Goal: Task Accomplishment & Management: Use online tool/utility

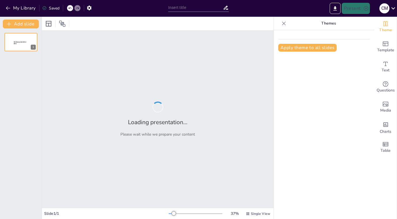
type input "Tugas dan Tanggung Jawab LO"
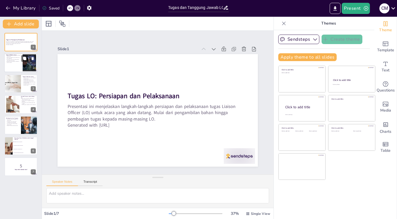
checkbox input "true"
click at [20, 68] on div at bounding box center [21, 63] width 34 height 19
type textarea "Penting untuk memastikan semua bahan yang diperlukan tersedia sebelum acara dim…"
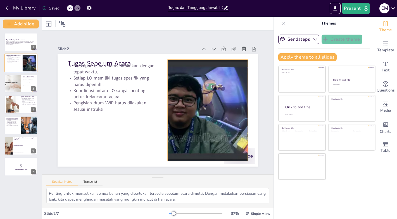
click at [189, 115] on div at bounding box center [205, 121] width 235 height 145
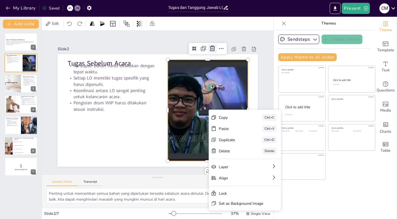
click at [218, 57] on icon at bounding box center [222, 61] width 8 height 8
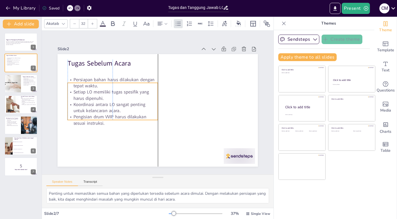
drag, startPoint x: 127, startPoint y: 91, endPoint x: 127, endPoint y: 104, distance: 13.1
click at [127, 104] on p "Koordinasi antara LO sangat penting untuk kelancaran acara." at bounding box center [112, 103] width 91 height 22
checkbox input "true"
click at [22, 43] on p "Presentasi ini menjelaskan langkah-langkah persiapan dan pelaksanaan tugas Liai…" at bounding box center [21, 42] width 30 height 3
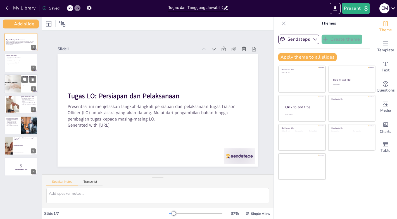
checkbox input "true"
click at [19, 84] on div at bounding box center [12, 83] width 19 height 19
type textarea "Pembagian konsumsi yang teratur akan memastikan setiap peserta mendapatkan maka…"
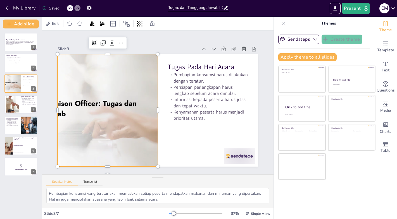
click at [83, 115] on div at bounding box center [145, 54] width 124 height 124
click at [136, 34] on icon at bounding box center [140, 29] width 9 height 9
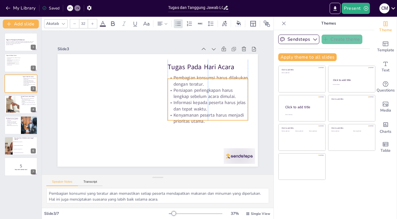
click at [191, 93] on p "Persiapan perlengkapan harus lengkap sebelum acara dimulai." at bounding box center [207, 115] width 78 height 44
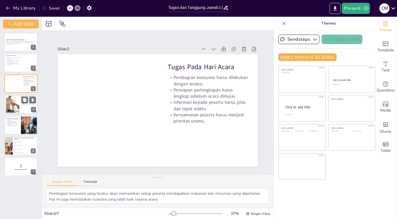
checkbox input "true"
click at [9, 108] on div at bounding box center [12, 104] width 25 height 17
type textarea "Memastikan setiap LO memiliki akses ke kontak person akan mempermudah penyelesa…"
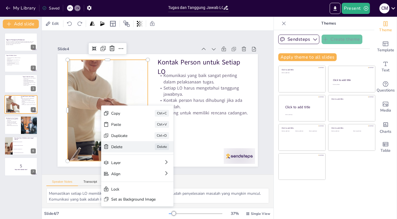
click at [122, 167] on div "Delete" at bounding box center [136, 175] width 28 height 16
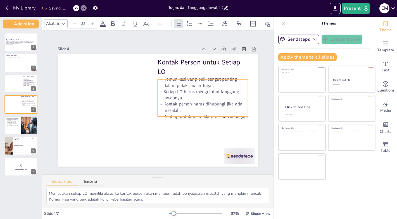
drag, startPoint x: 181, startPoint y: 93, endPoint x: 180, endPoint y: 96, distance: 3.3
click at [180, 96] on p "Setiap LO harus mengetahui tanggung jawabnya." at bounding box center [203, 109] width 90 height 40
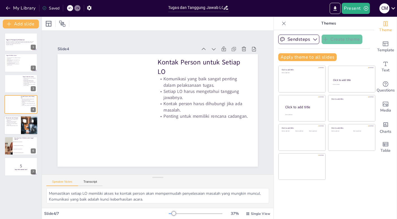
checkbox input "true"
click at [16, 121] on p "Persiapan yang matang akan mengurangi risiko masalah." at bounding box center [12, 122] width 13 height 2
type textarea "Kerja sama yang baik antara semua LO akan menciptakan sinergi yang positif. Hal…"
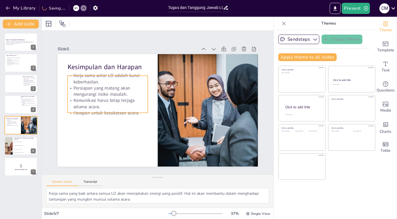
checkbox input "true"
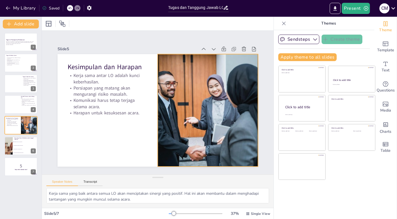
checkbox input "true"
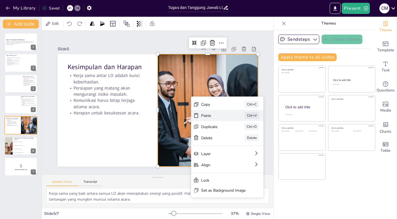
checkbox input "true"
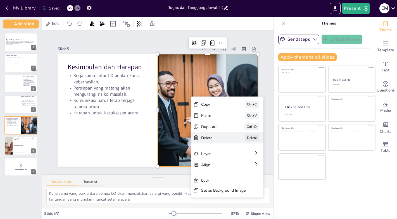
click at [236, 175] on div "Delete" at bounding box center [250, 179] width 28 height 8
checkbox input "true"
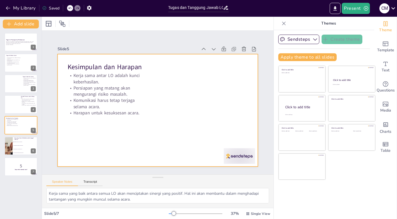
checkbox input "true"
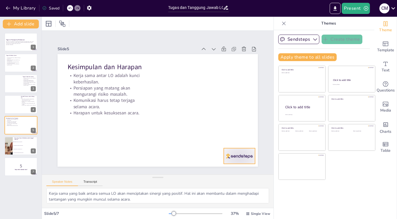
checkbox input "true"
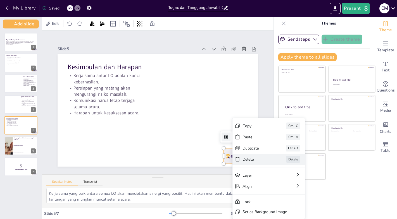
click at [264, 197] on div "[PERSON_NAME]" at bounding box center [300, 206] width 73 height 19
checkbox input "true"
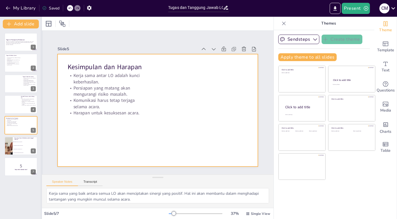
checkbox input "true"
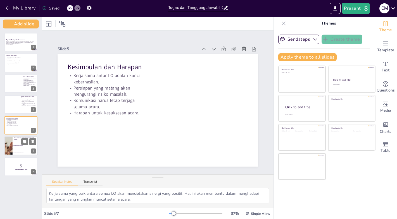
checkbox input "true"
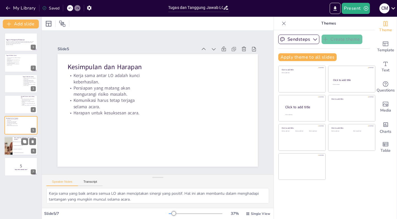
checkbox input "true"
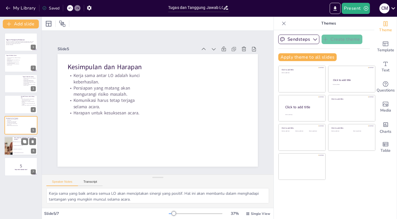
click at [28, 149] on span "Mengisi drum 120 liter milik VVIP" at bounding box center [25, 149] width 24 height 1
type textarea "Jawaban yang benar adalah Mengambil toples, stik, dan molase. Pada slide sebelu…"
checkbox input "true"
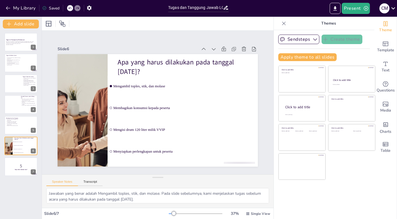
checkbox input "true"
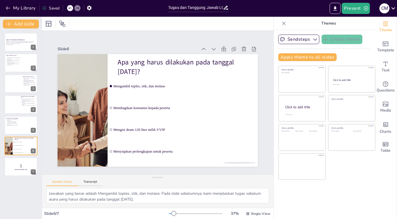
checkbox input "true"
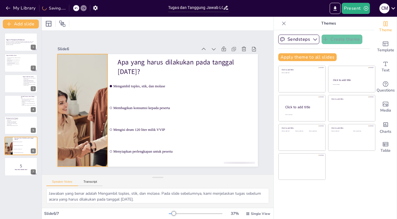
checkbox input "true"
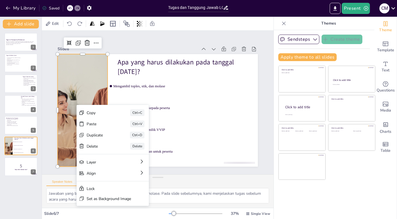
checkbox input "true"
click at [94, 150] on div "[PERSON_NAME]" at bounding box center [100, 150] width 57 height 61
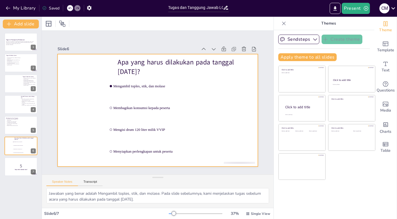
checkbox input "true"
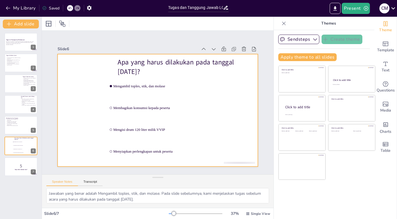
checkbox input "true"
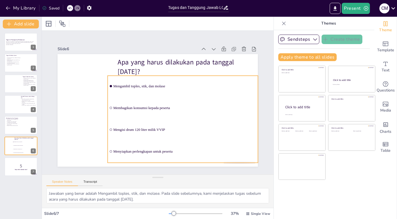
checkbox input "true"
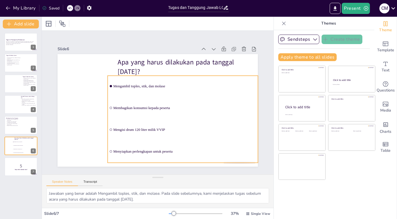
checkbox input "true"
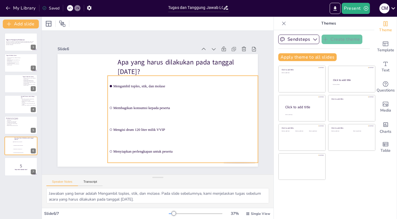
click at [111, 108] on ul "Mengambil toples, stik, dan molase Membagikan konsumsi kepada peserta Mengisi d…" at bounding box center [165, 131] width 170 height 165
checkbox input "true"
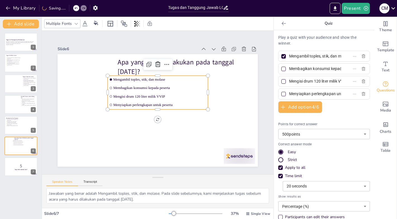
checkbox input "true"
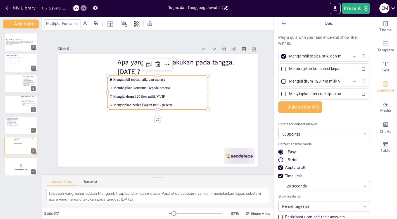
checkbox input "true"
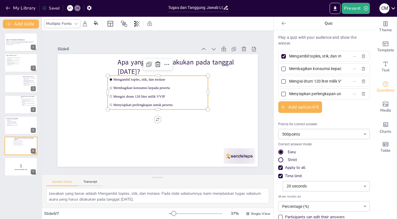
checkbox input "true"
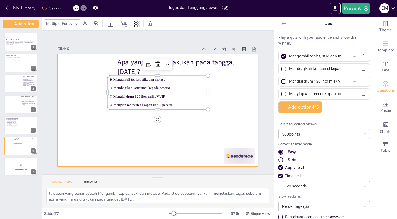
checkbox input "true"
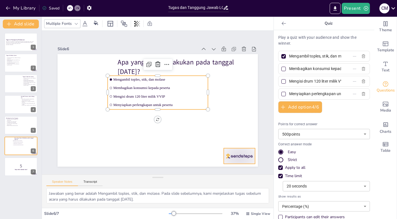
checkbox input "true"
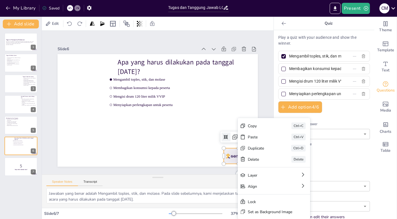
checkbox input "true"
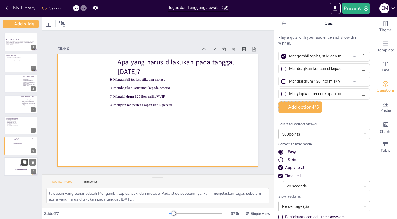
checkbox input "true"
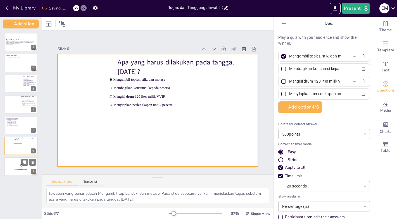
checkbox input "true"
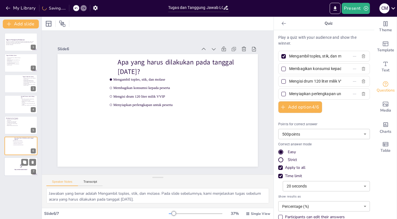
click at [14, 167] on p "5" at bounding box center [21, 166] width 30 height 6
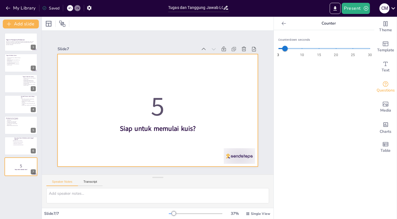
checkbox input "true"
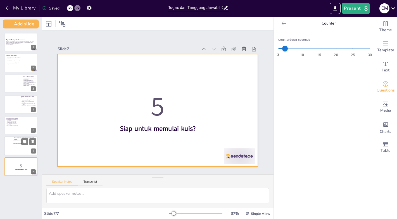
checkbox input "true"
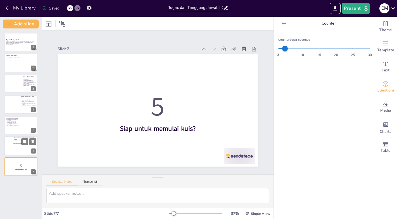
checkbox input "true"
click at [22, 146] on ul "Mengambil toples, stik, dan molase Membagikan konsumsi kepada peserta Mengisi d…" at bounding box center [21, 143] width 17 height 6
type textarea "Jawaban yang benar adalah Mengambil toples, stik, dan molase. Pada slide sebelu…"
checkbox input "true"
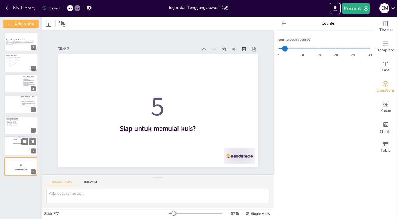
checkbox input "true"
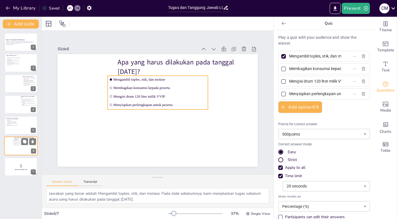
checkbox input "true"
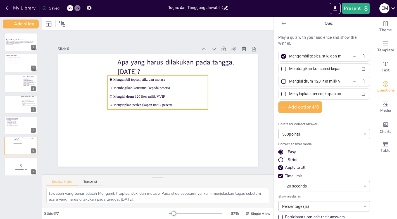
checkbox input "true"
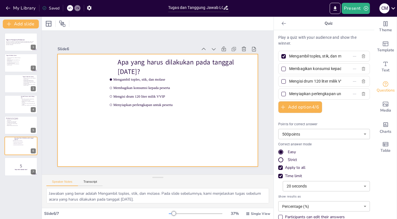
checkbox input "true"
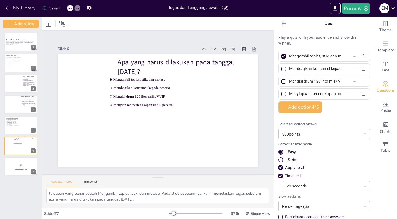
checkbox input "true"
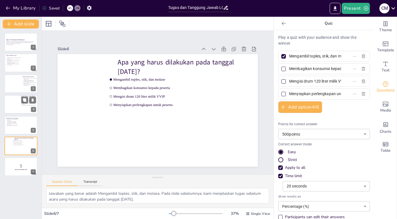
checkbox input "true"
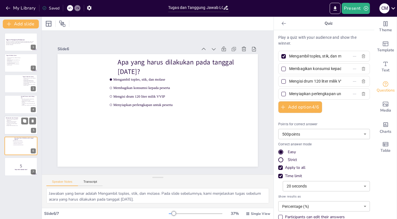
checkbox input "true"
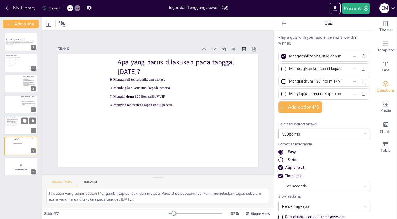
checkbox input "true"
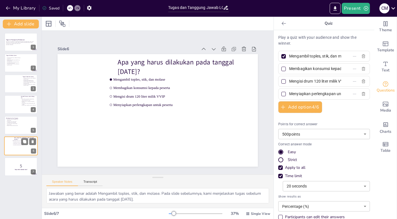
checkbox input "true"
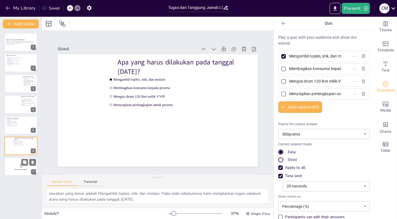
checkbox input "true"
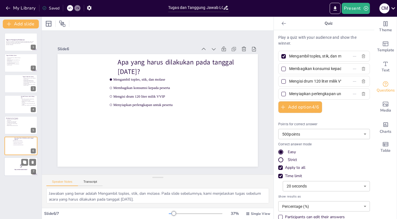
checkbox input "true"
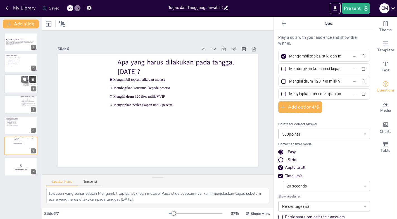
checkbox input "true"
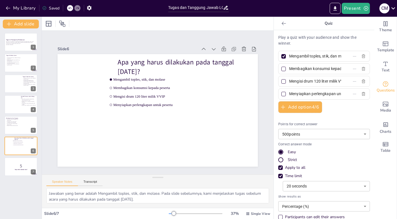
checkbox input "true"
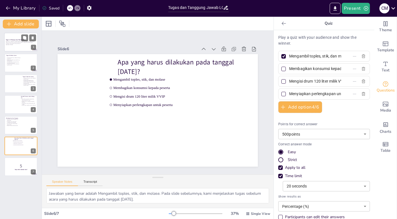
checkbox input "true"
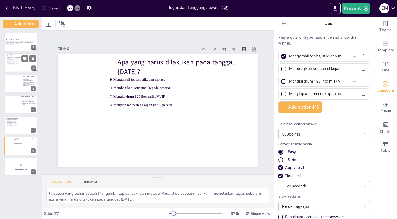
checkbox input "true"
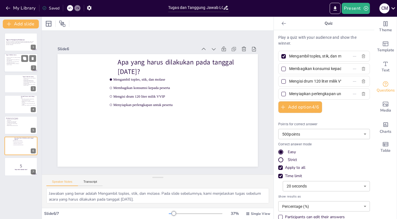
checkbox input "true"
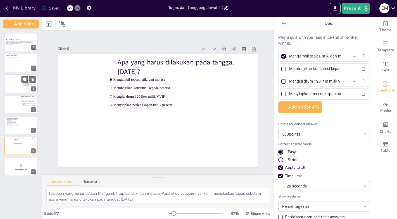
checkbox input "true"
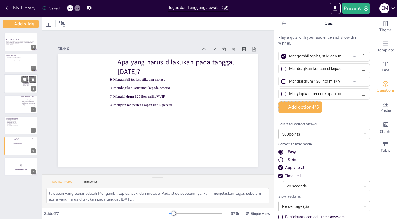
checkbox input "true"
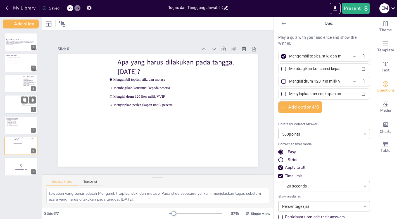
checkbox input "true"
click at [20, 105] on div at bounding box center [21, 104] width 34 height 19
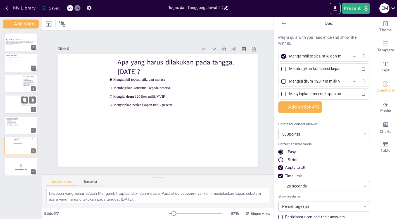
type textarea "Memastikan setiap LO memiliki akses ke kontak person akan mempermudah penyelesa…"
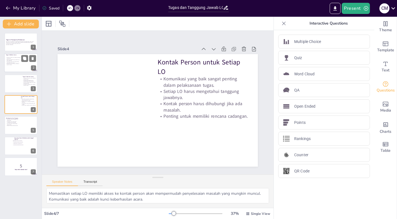
click at [18, 65] on p "Pengisian drum VVIP harus dilakukan sesuai instruksi." at bounding box center [13, 64] width 15 height 2
